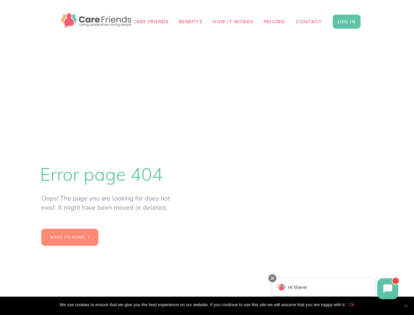
click at [406, 306] on span "Cookie Notice" at bounding box center [406, 305] width 7 height 7
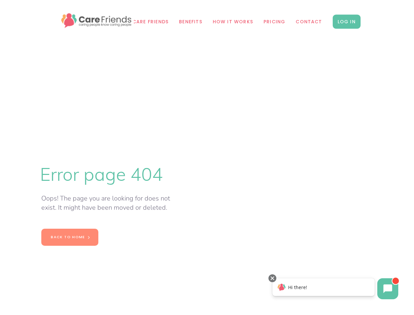
click at [388, 289] on icon at bounding box center [388, 288] width 9 height 9
click at [324, 287] on div "Hi there!" at bounding box center [324, 287] width 102 height 18
click at [273, 278] on div at bounding box center [273, 278] width 8 height 8
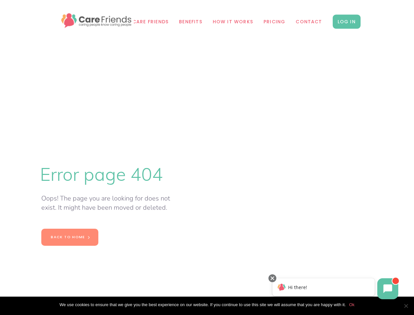
click at [406, 306] on span "Cookie Notice" at bounding box center [406, 305] width 7 height 7
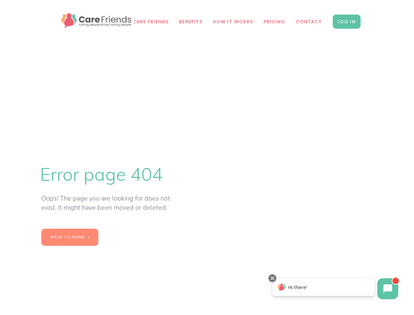
click at [388, 289] on icon at bounding box center [388, 288] width 9 height 9
click at [324, 287] on div "Hi there!" at bounding box center [324, 287] width 102 height 18
click at [273, 278] on div at bounding box center [273, 278] width 8 height 8
